Goal: Task Accomplishment & Management: Manage account settings

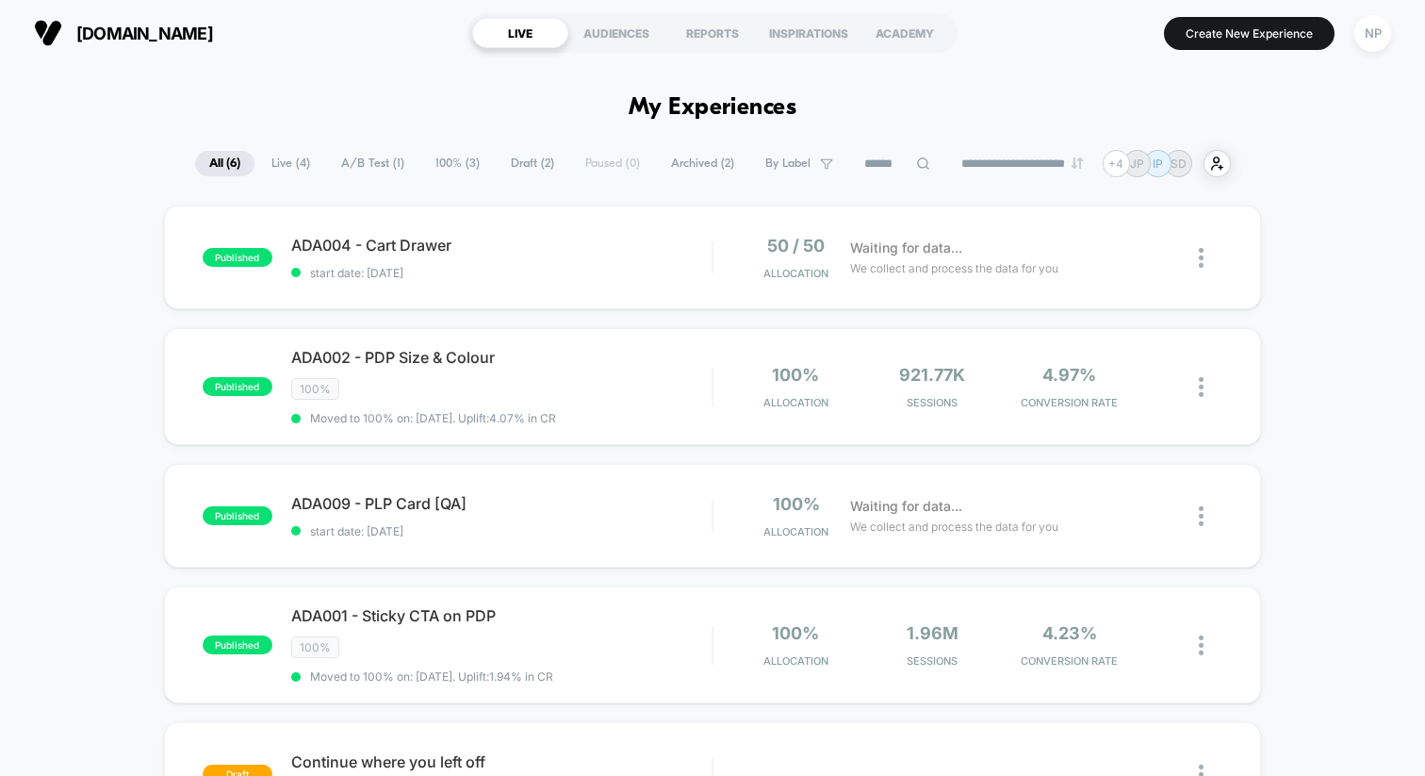
click at [1374, 25] on div "Published Successfully" at bounding box center [1258, 21] width 302 height 8
click at [1370, 49] on div "NP" at bounding box center [1373, 33] width 37 height 37
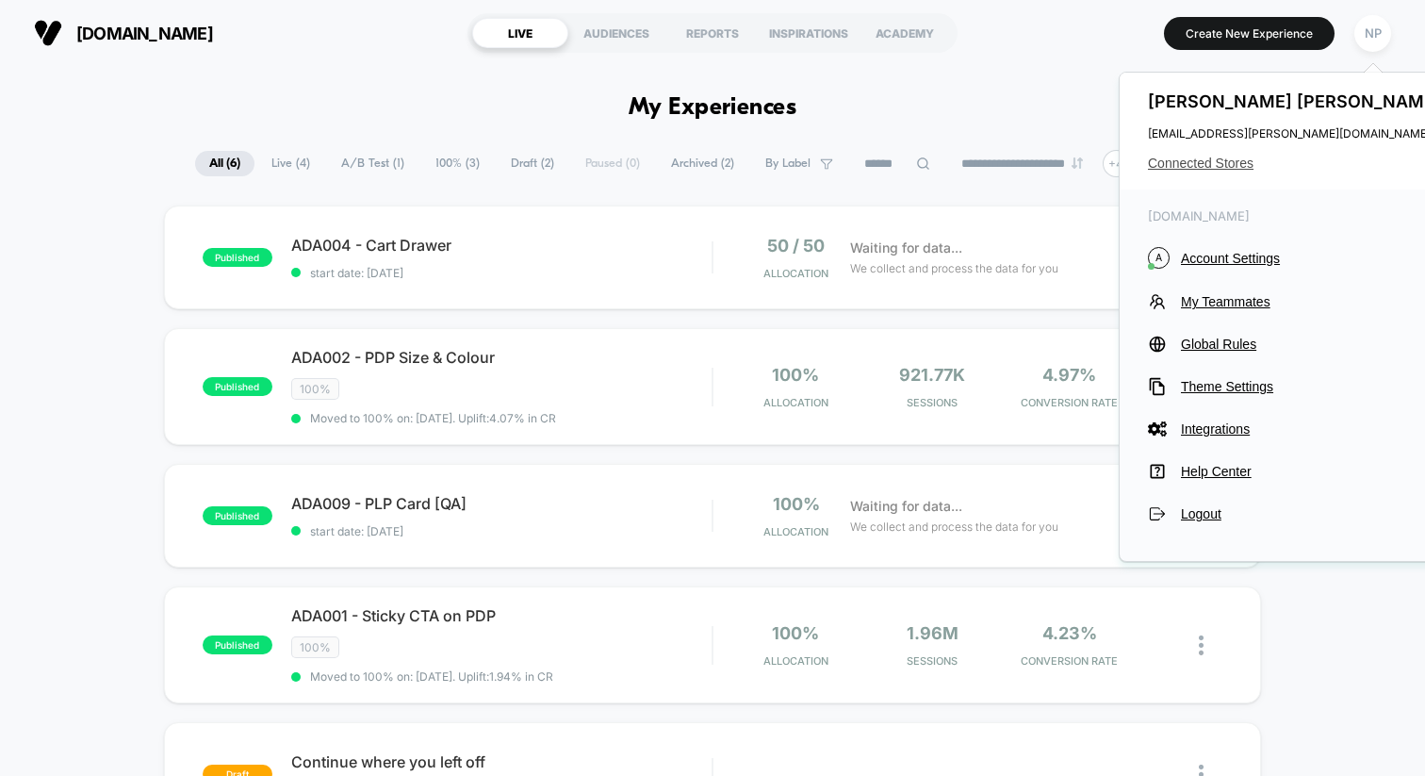
click at [1195, 168] on span "Connected Stores" at bounding box center [1297, 163] width 298 height 15
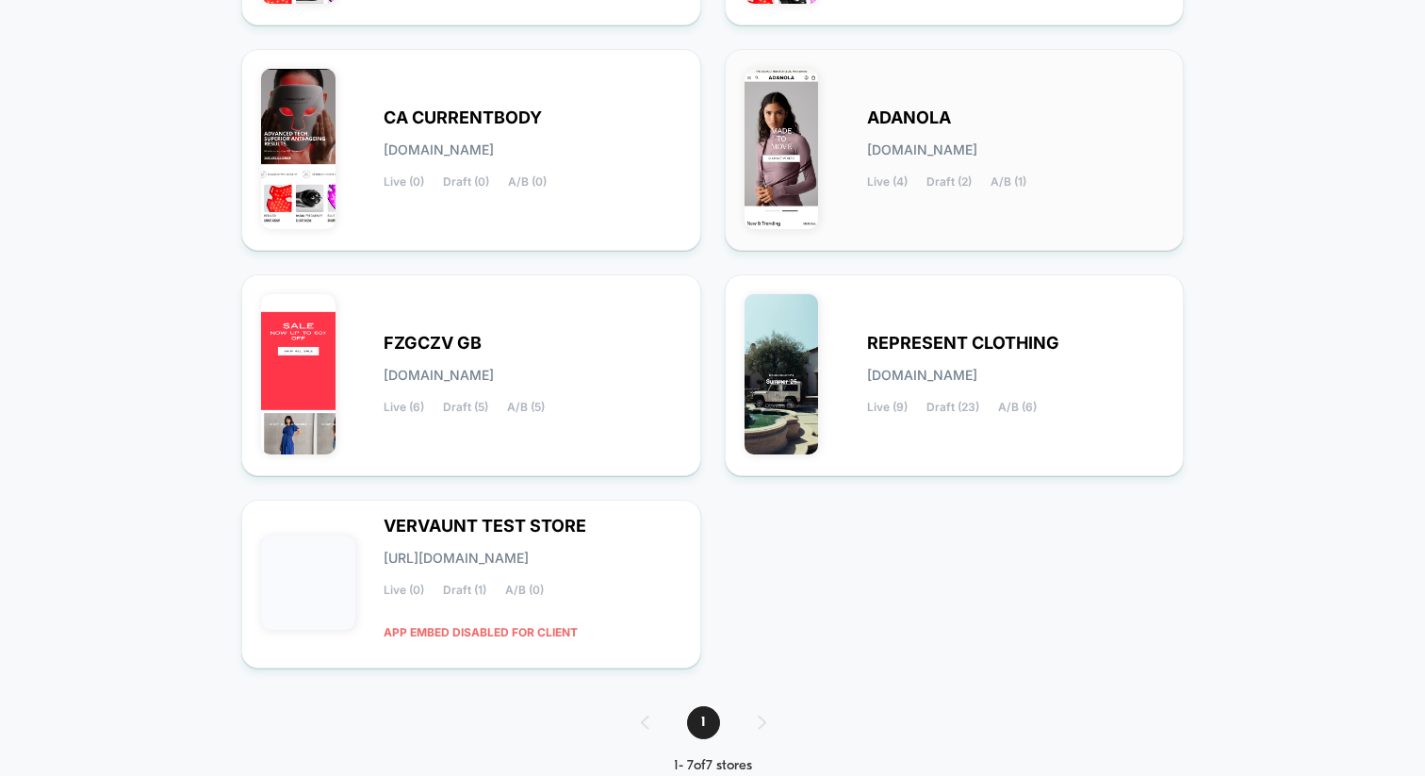
scroll to position [432, 0]
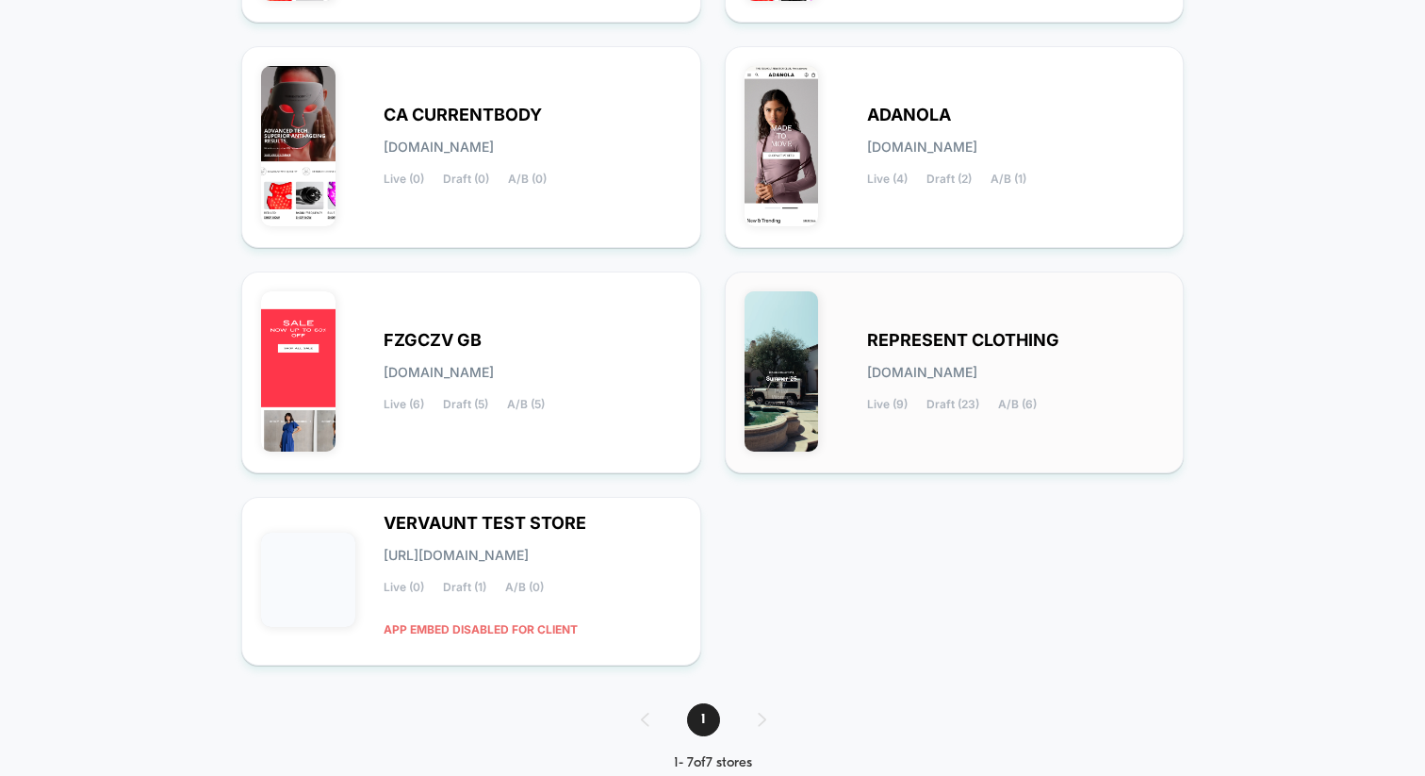
click at [877, 347] on span "REPRESENT CLOTHING" at bounding box center [963, 340] width 192 height 13
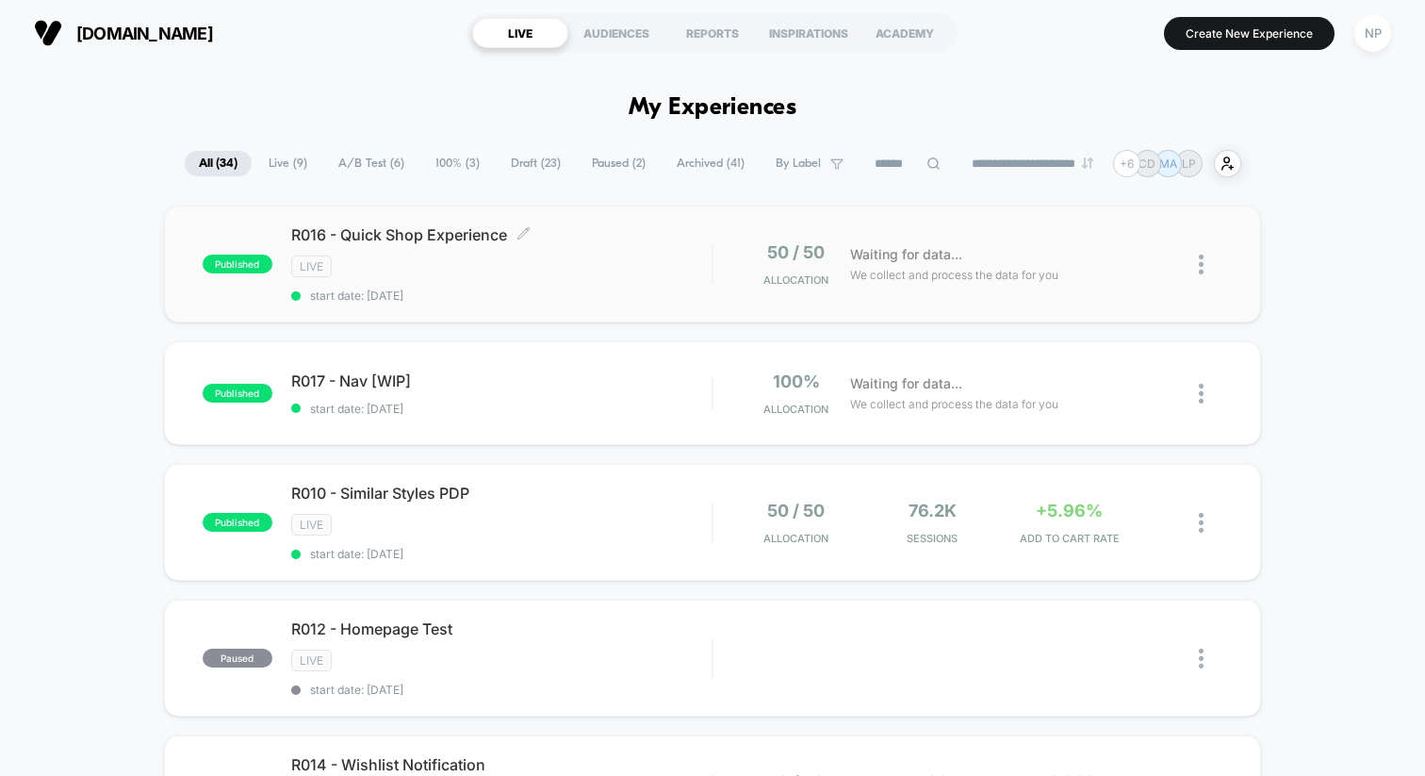
click at [604, 263] on div "LIVE" at bounding box center [501, 266] width 420 height 22
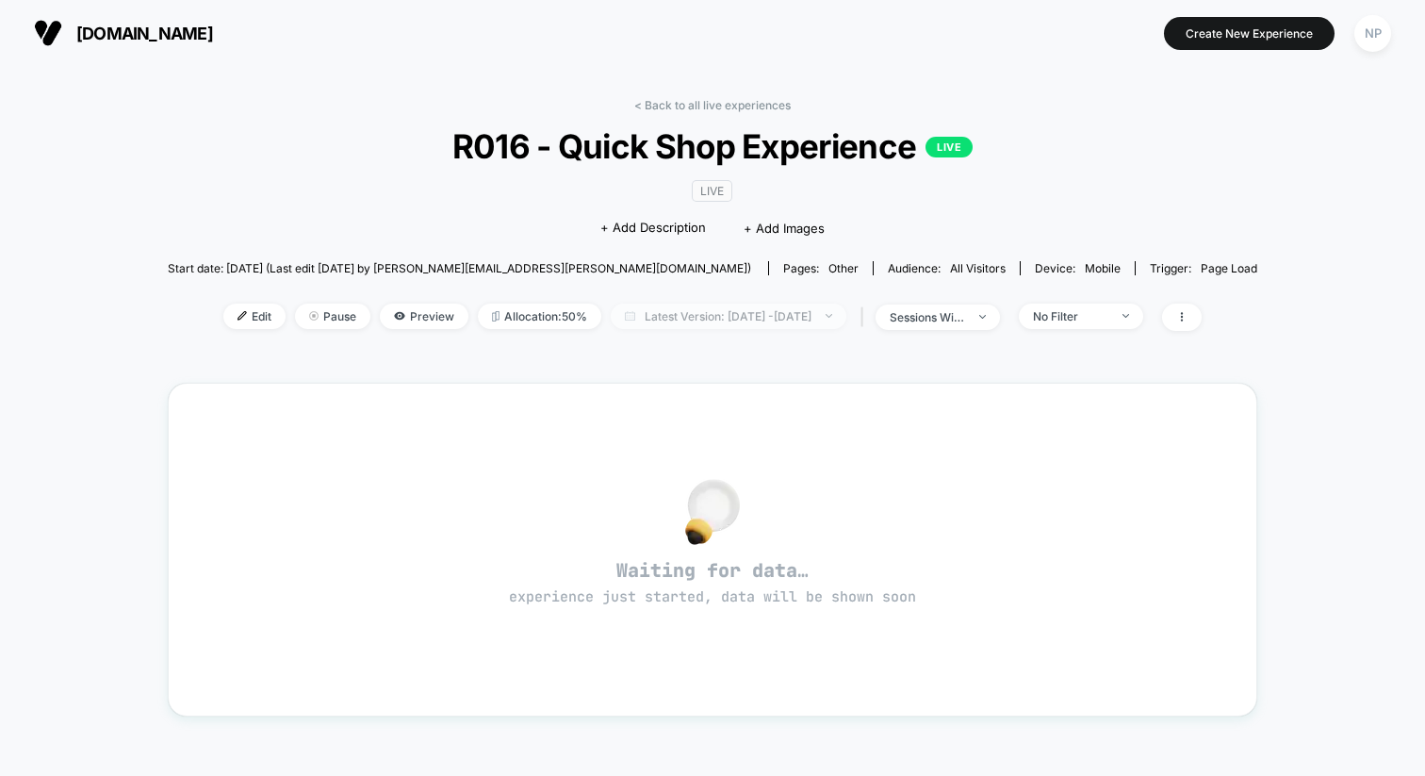
click at [656, 319] on span "Latest Version: [DATE] - [DATE]" at bounding box center [729, 316] width 236 height 25
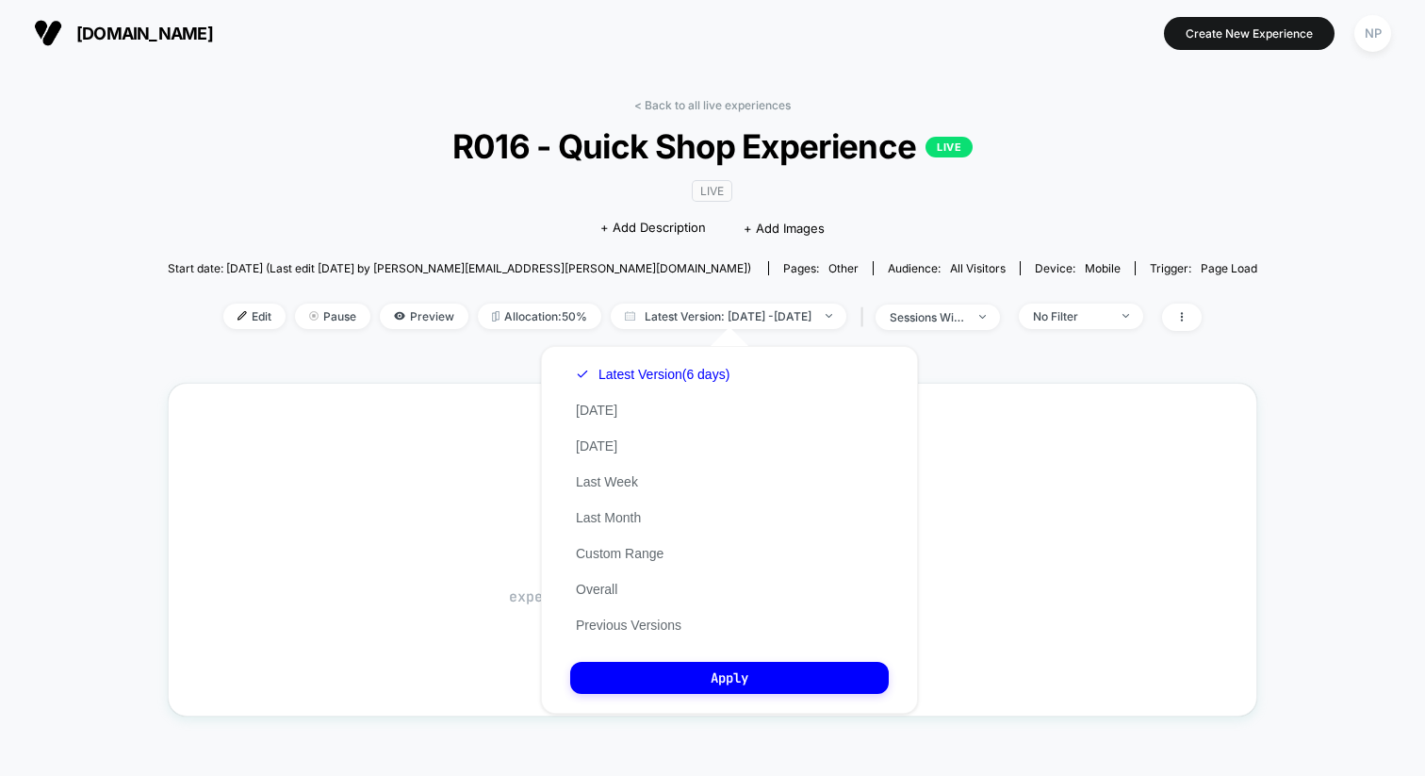
click at [635, 634] on div "Latest Version (6 days) [DATE] [DATE] Last Week Last Month Custom Range Overall…" at bounding box center [652, 499] width 165 height 287
click at [642, 622] on button "Previous Versions" at bounding box center [628, 625] width 117 height 17
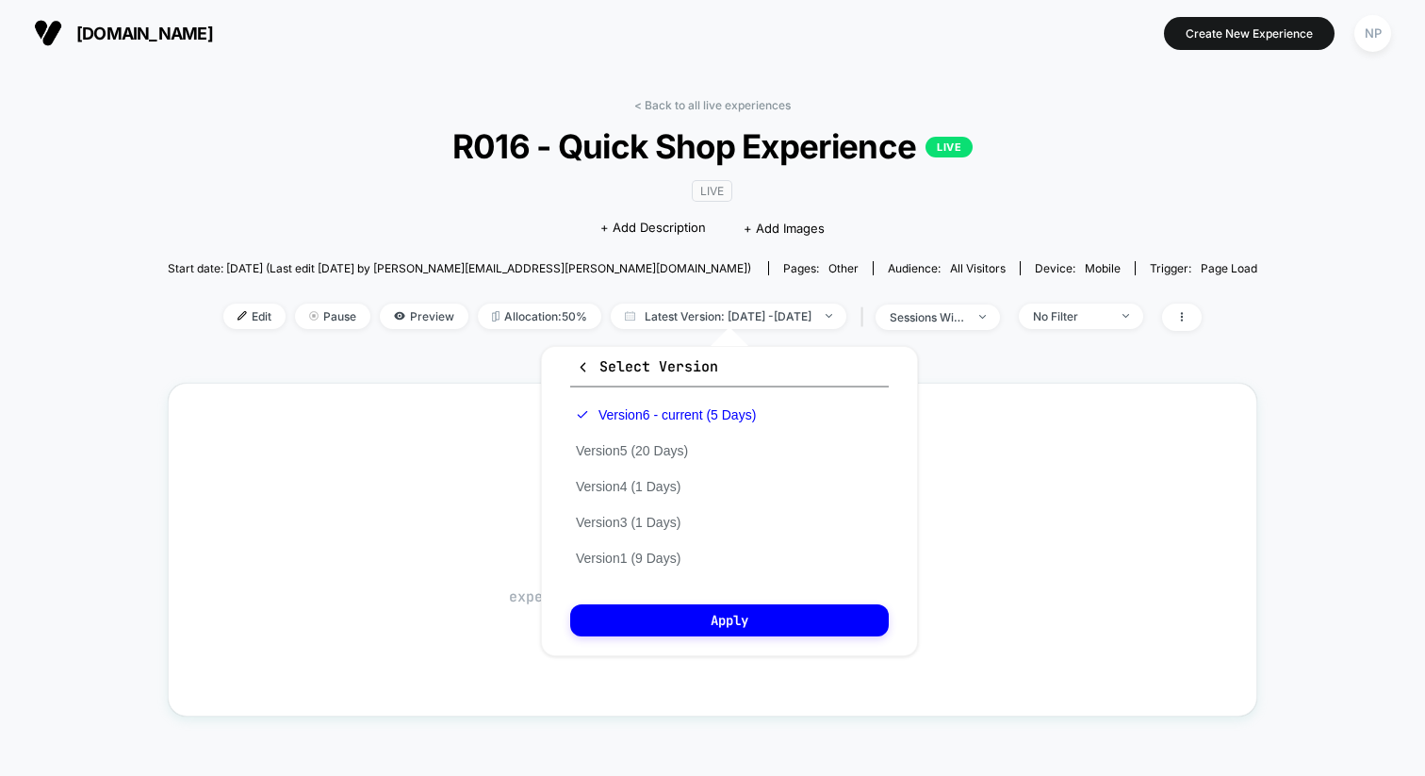
click at [665, 461] on div "Version 6 - current (5 Days) Version 5 (20 Days) Version 4 (1 Days) Version 3 (…" at bounding box center [665, 486] width 191 height 179
click at [663, 454] on button "Version 5 (20 Days)" at bounding box center [632, 450] width 124 height 17
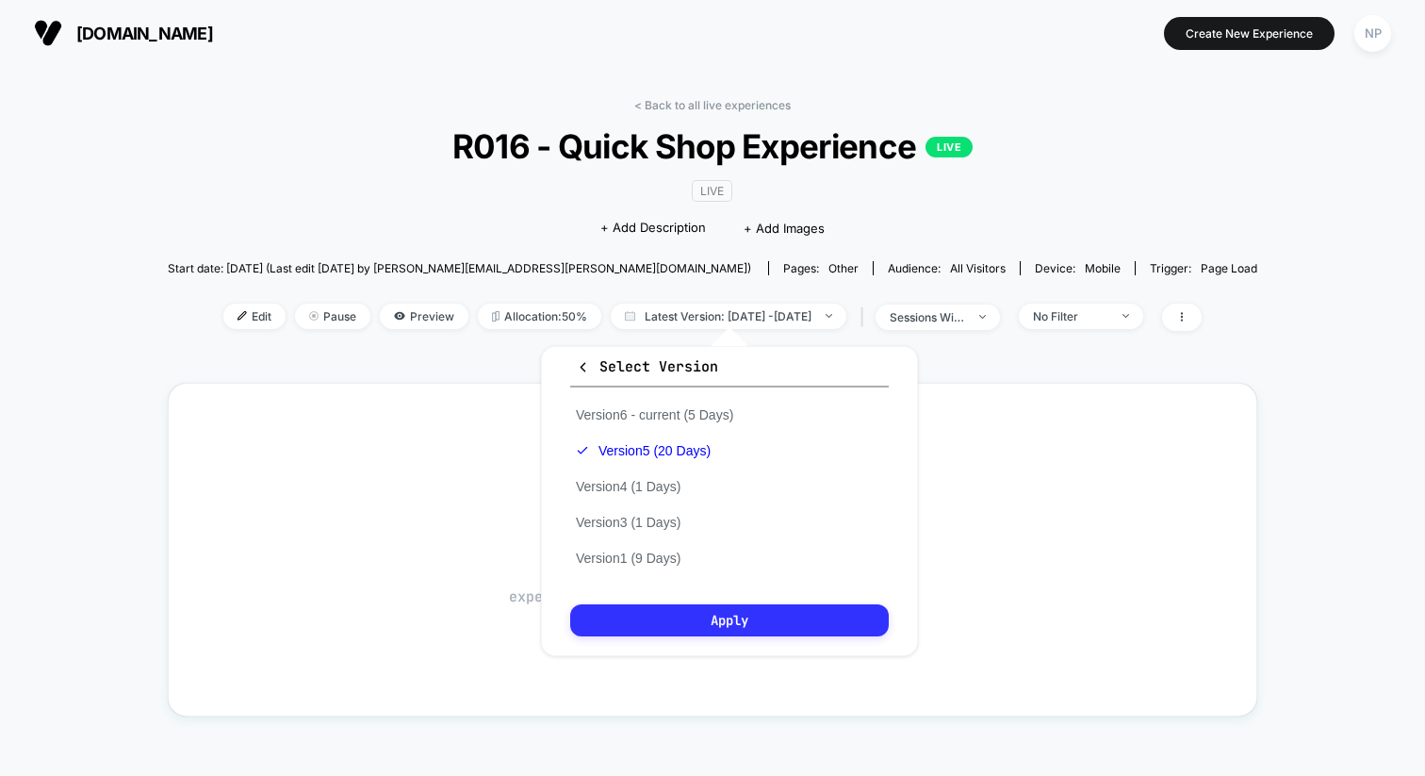
click at [692, 626] on button "Apply" at bounding box center [729, 620] width 319 height 32
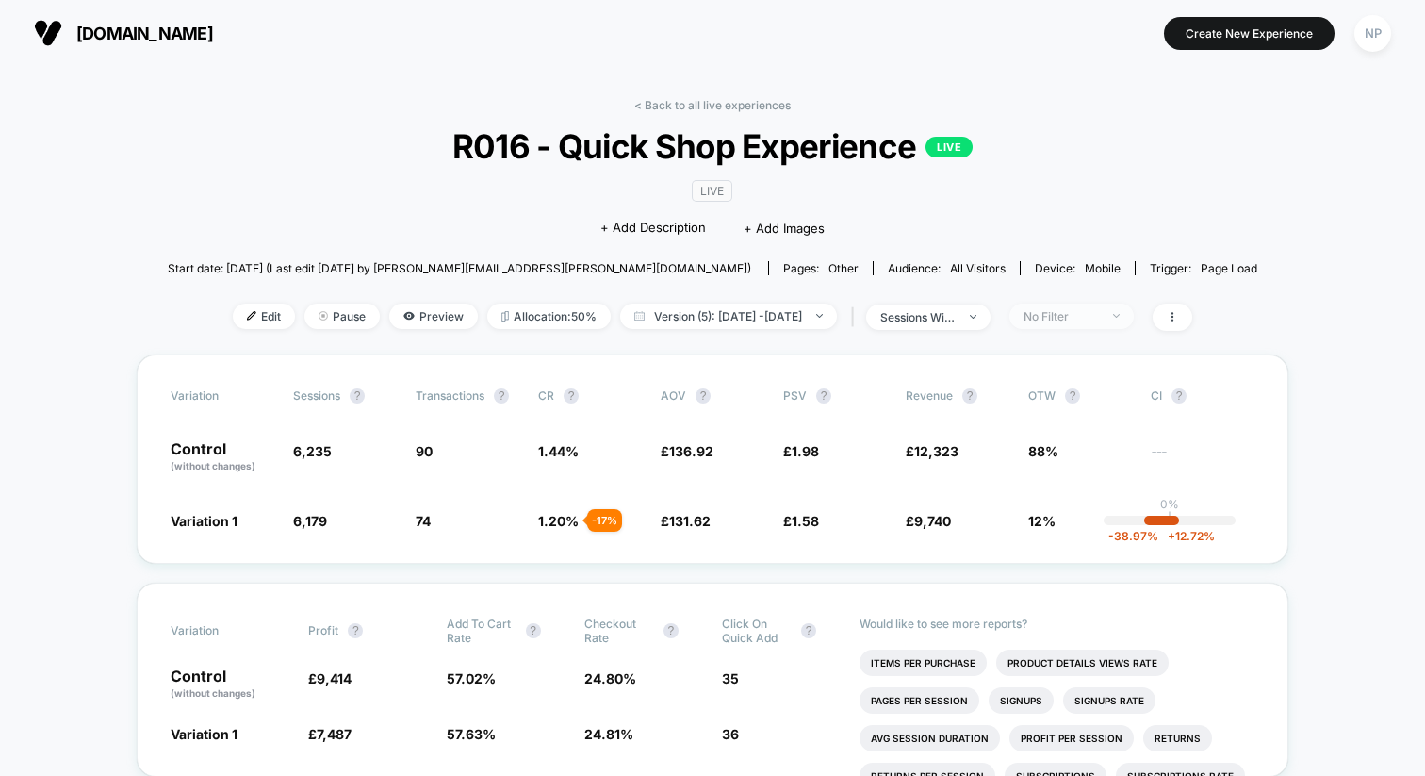
click at [1083, 318] on div "No Filter" at bounding box center [1061, 316] width 75 height 14
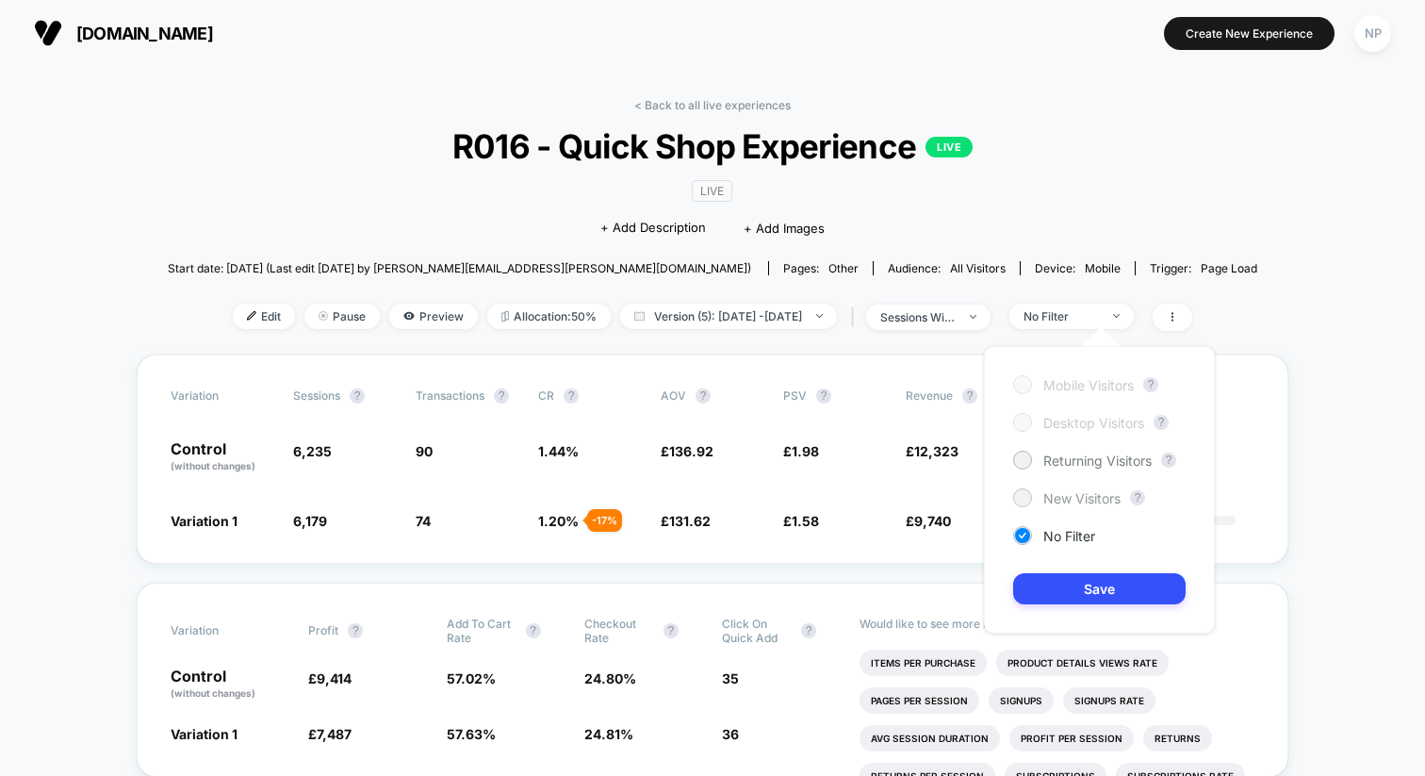
click at [1075, 490] on span "New Visitors" at bounding box center [1082, 498] width 77 height 16
click at [1075, 593] on button "Save" at bounding box center [1099, 588] width 173 height 31
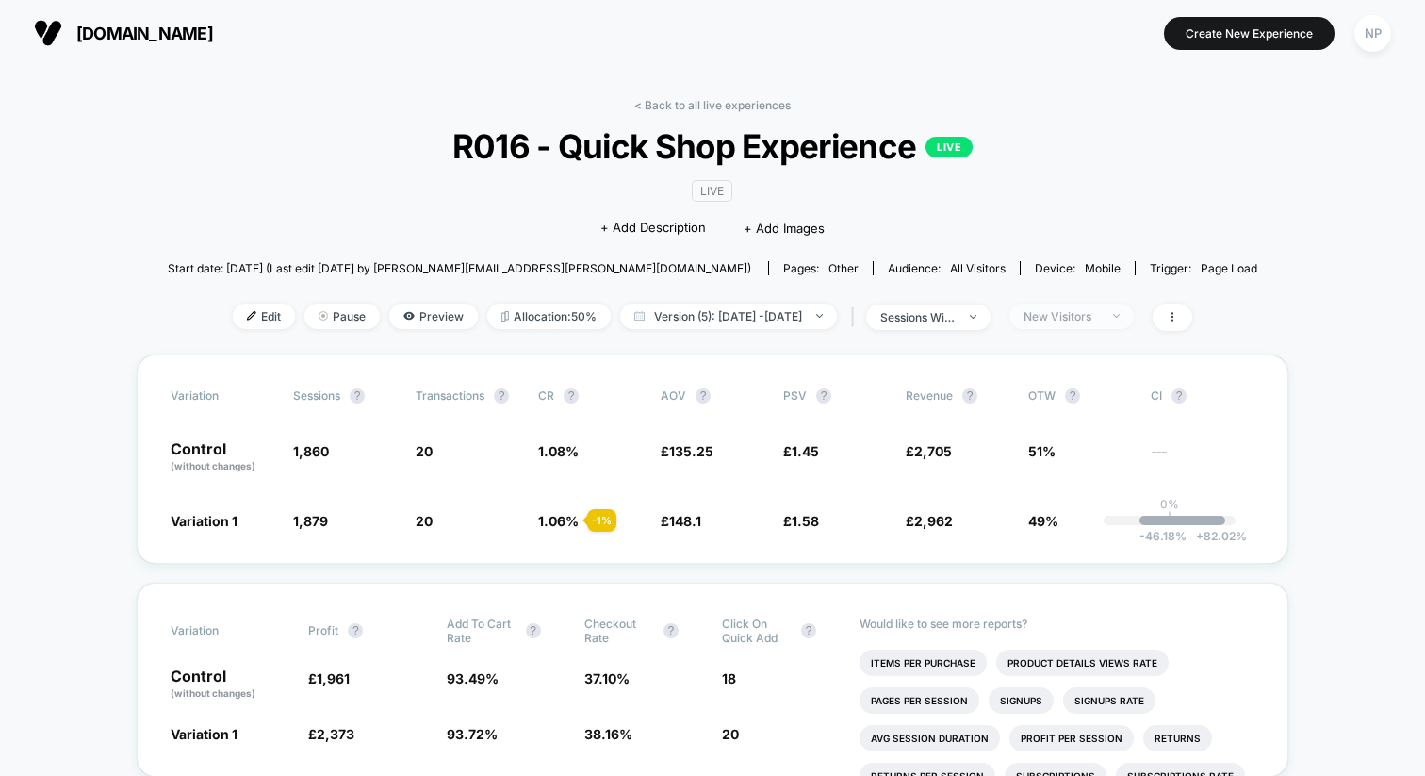
click at [1085, 312] on div "New Visitors" at bounding box center [1061, 316] width 75 height 14
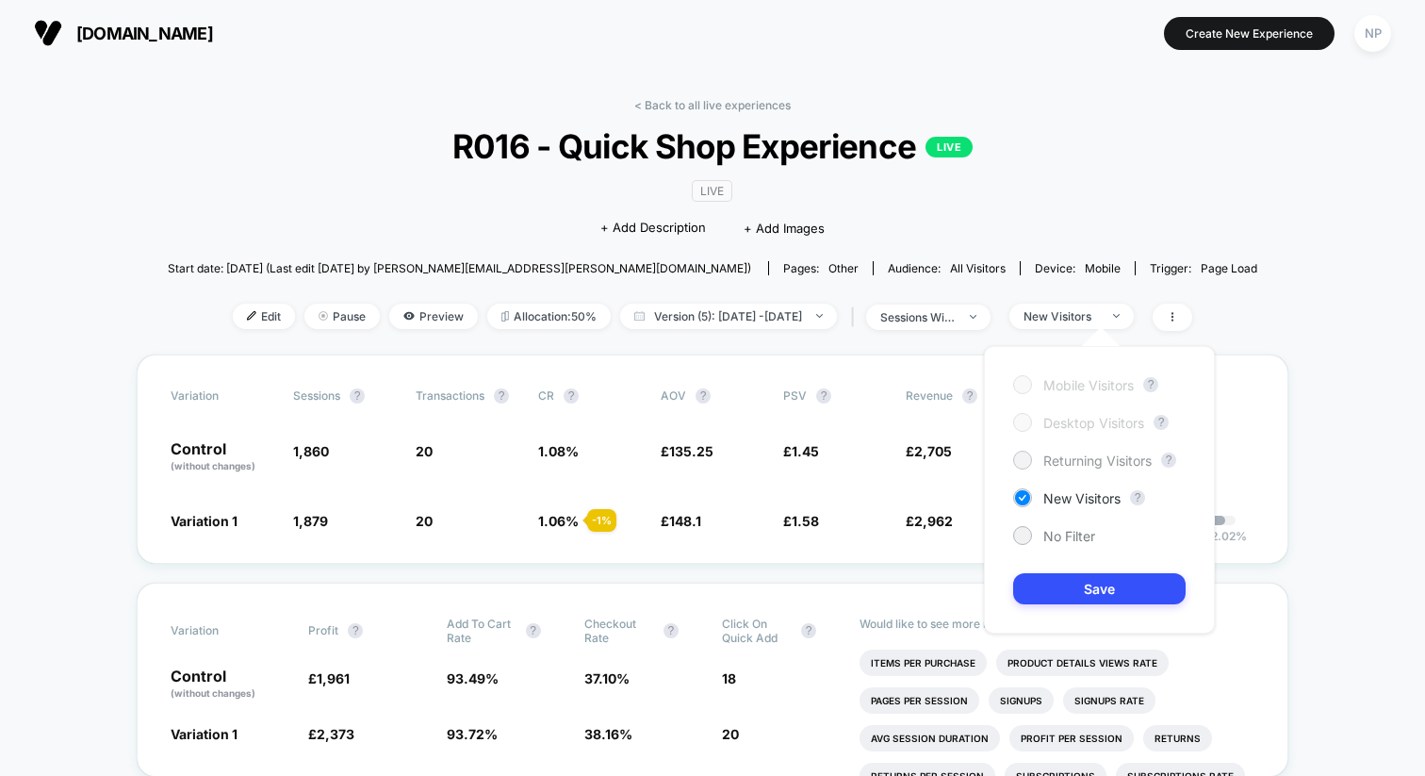
click at [1056, 451] on div "Returning Visitors" at bounding box center [1082, 460] width 139 height 19
click at [1060, 575] on button "Save" at bounding box center [1099, 588] width 173 height 31
